Goal: Register for event/course

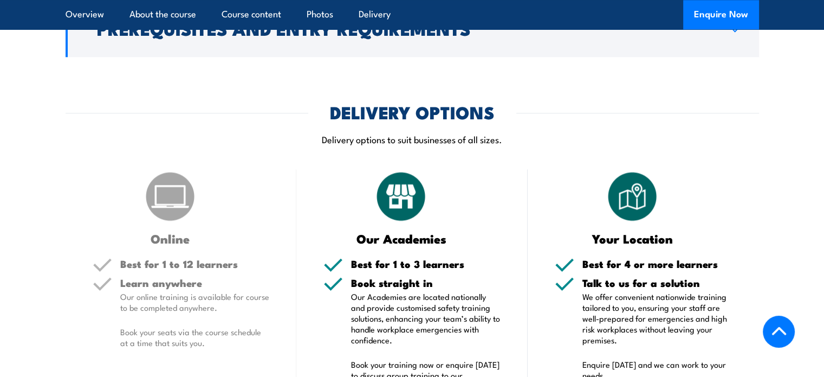
scroll to position [1409, 0]
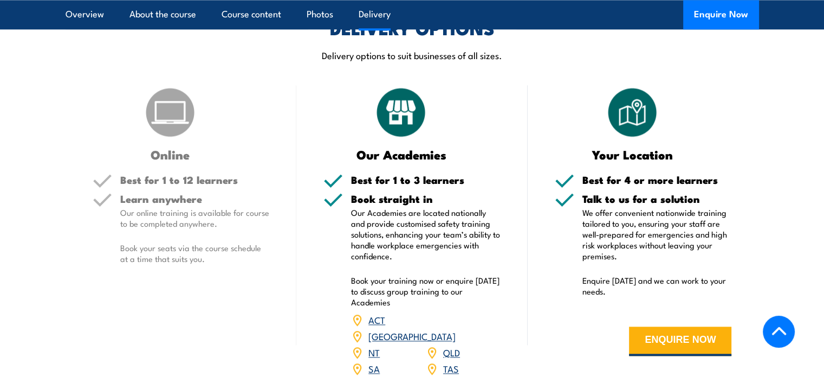
click at [449, 345] on link "QLD" at bounding box center [451, 351] width 17 height 13
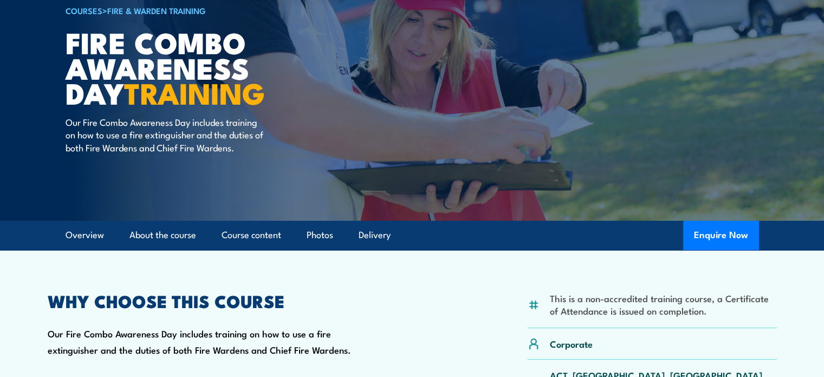
scroll to position [108, 0]
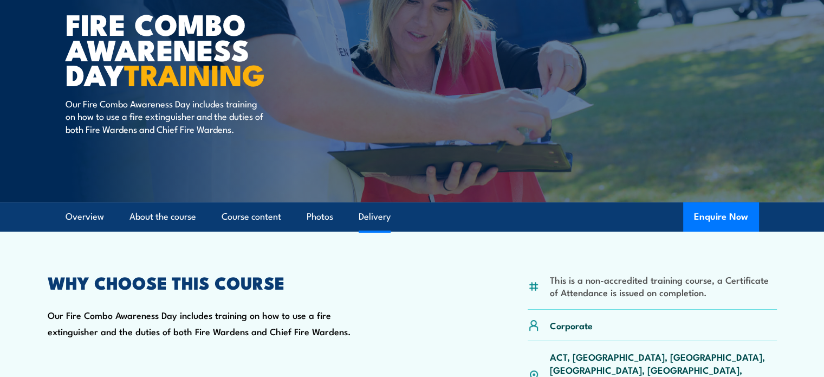
click at [372, 223] on link "Delivery" at bounding box center [375, 216] width 32 height 29
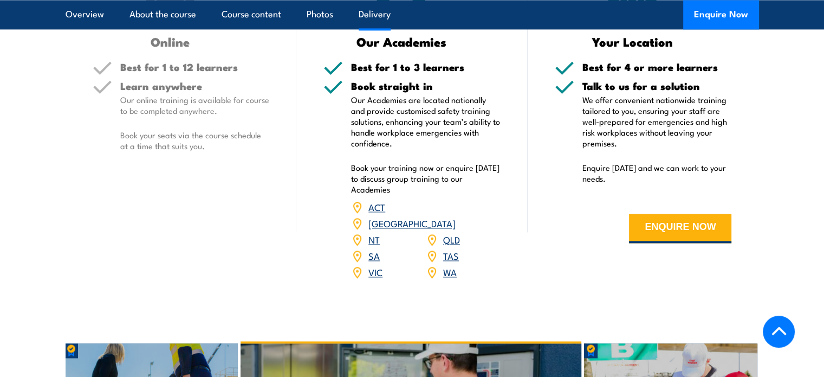
scroll to position [1539, 0]
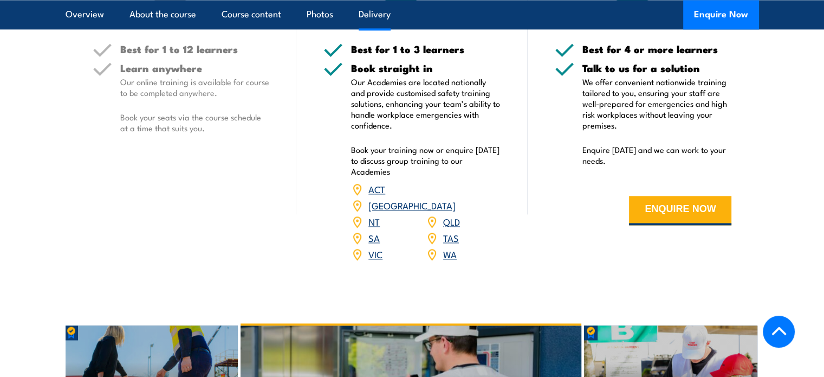
click at [453, 215] on link "QLD" at bounding box center [451, 221] width 17 height 13
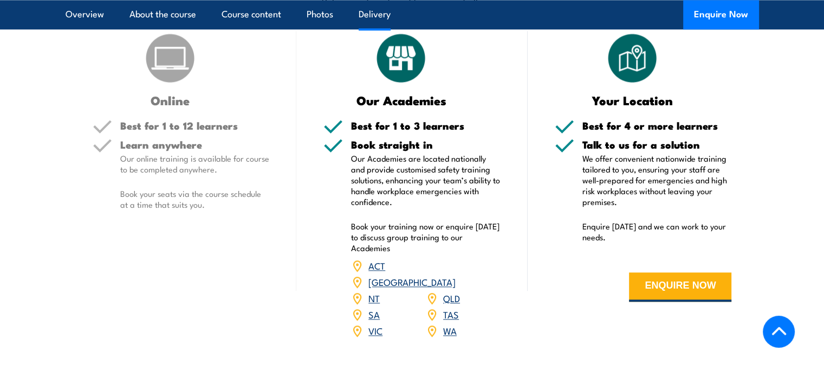
scroll to position [1431, 0]
